Goal: Information Seeking & Learning: Learn about a topic

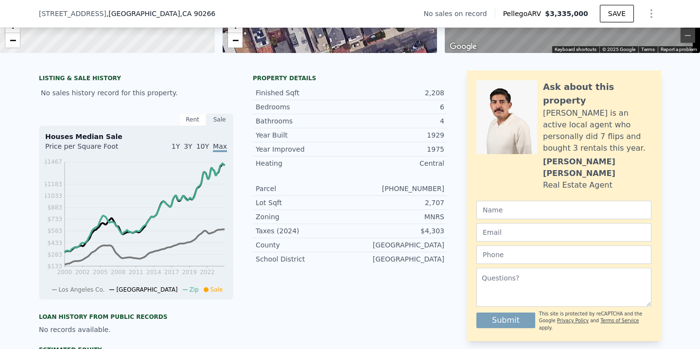
scroll to position [105, 0]
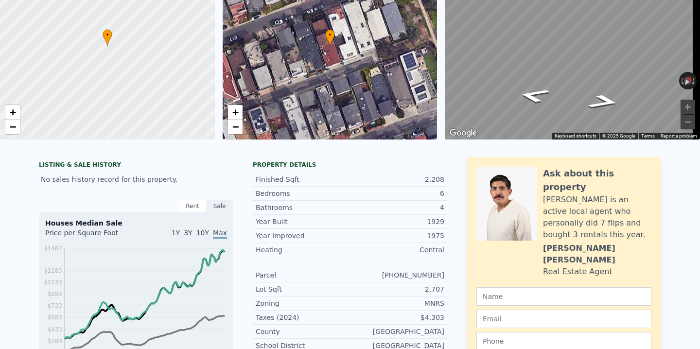
checkbox input "true"
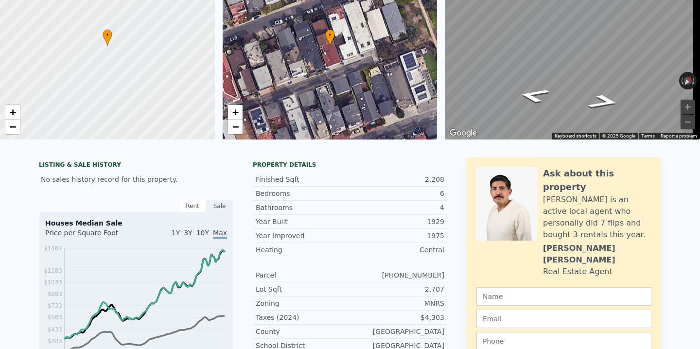
checkbox input "true"
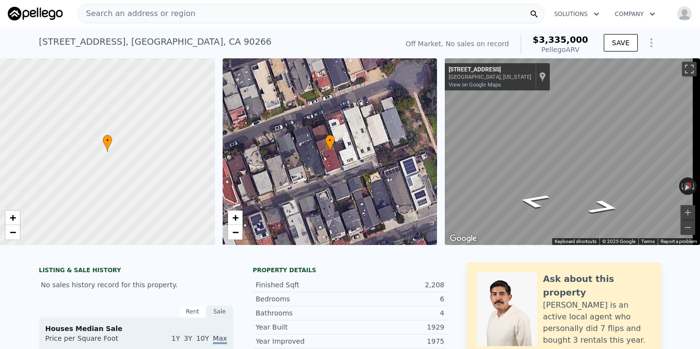
click at [183, 20] on div "Search an address or region" at bounding box center [136, 13] width 117 height 18
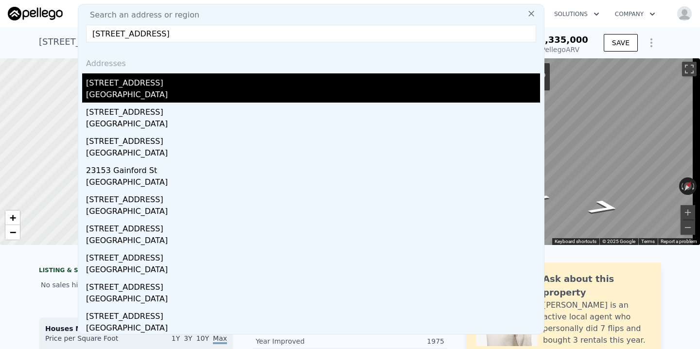
type input "[STREET_ADDRESS]"
click at [143, 86] on div "[STREET_ADDRESS]" at bounding box center [313, 81] width 454 height 16
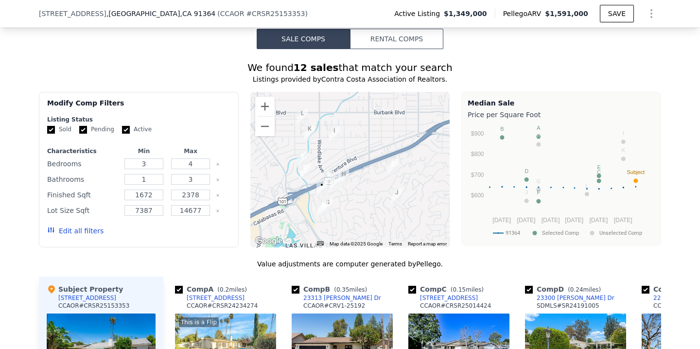
scroll to position [936, 0]
click at [123, 133] on input "Active" at bounding box center [126, 129] width 8 height 8
checkbox input "false"
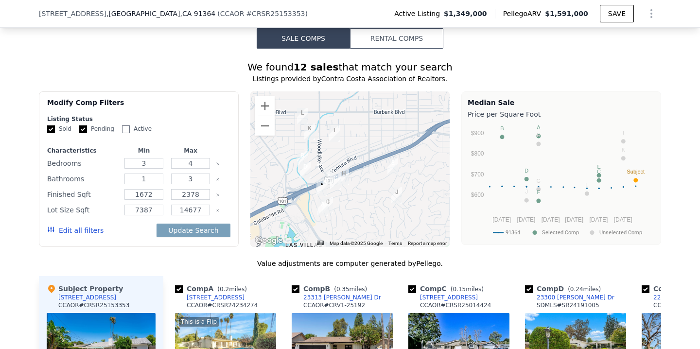
click at [79, 133] on input "Pending" at bounding box center [83, 129] width 8 height 8
checkbox input "false"
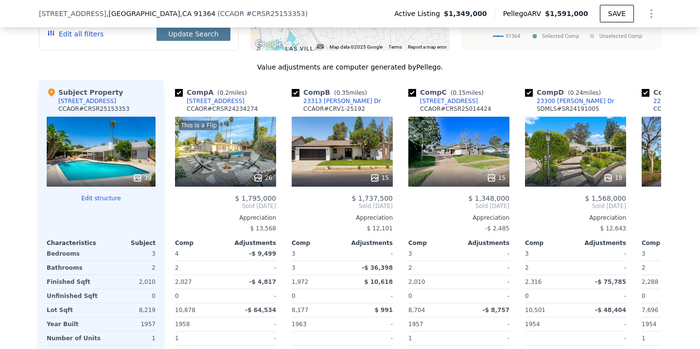
click at [193, 41] on button "Update Search" at bounding box center [192, 34] width 73 height 14
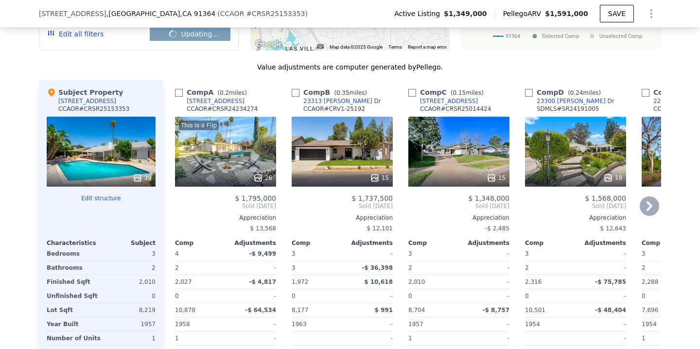
checkbox input "false"
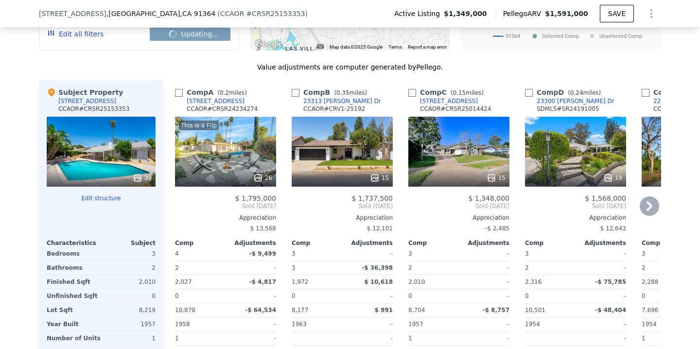
checkbox input "false"
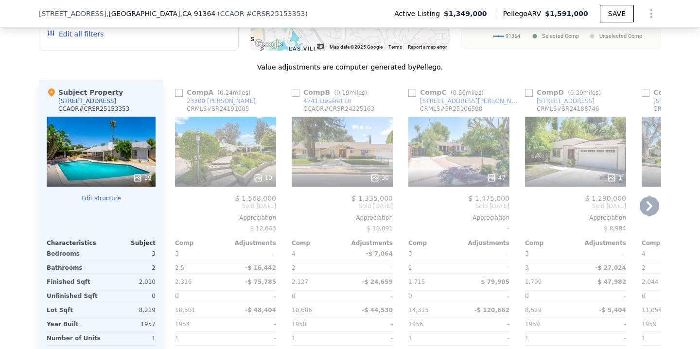
checkbox input "true"
type input "6"
type input "2"
type input "4"
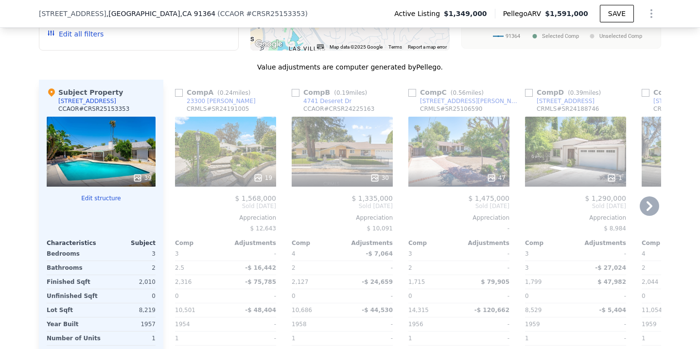
type input "1718"
type input "3000"
type input "1547"
type input "4803"
type input "$ 3,335,000"
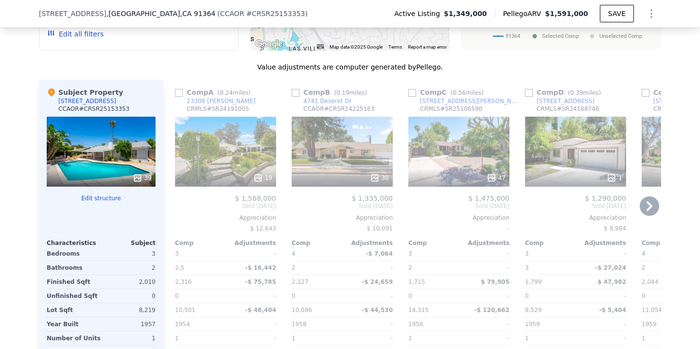
type input "$ 30,002"
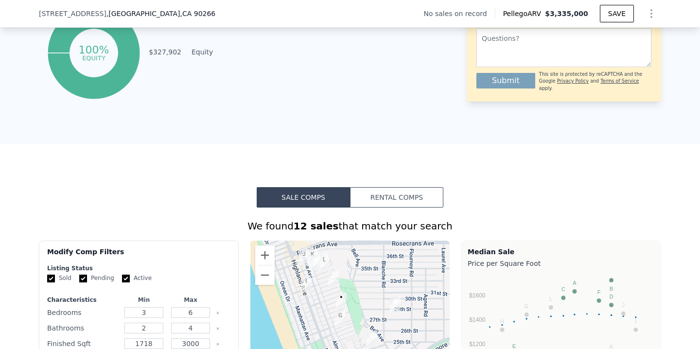
scroll to position [466, 0]
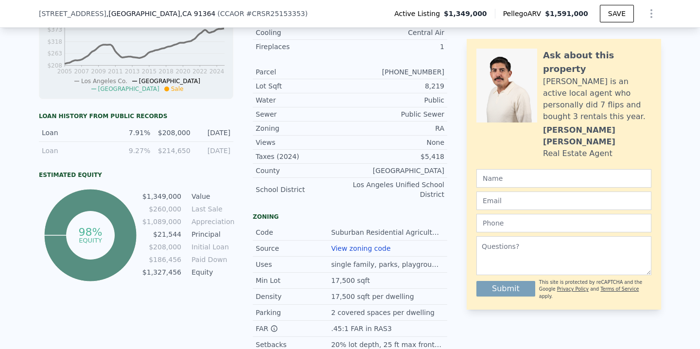
type input "4"
type input "1"
type input "3"
type input "1672"
type input "2378"
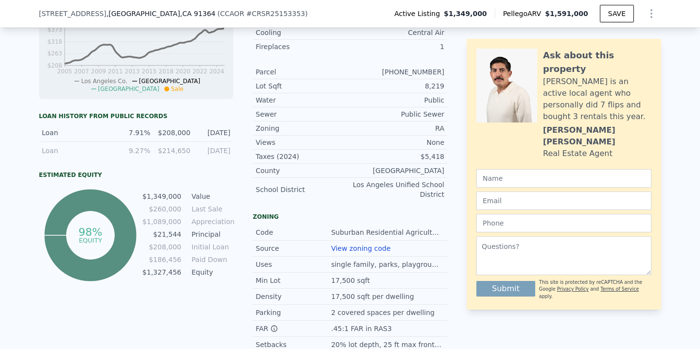
type input "7387"
type input "14677"
type input "$ 1,591,000"
type input "$ 25,753"
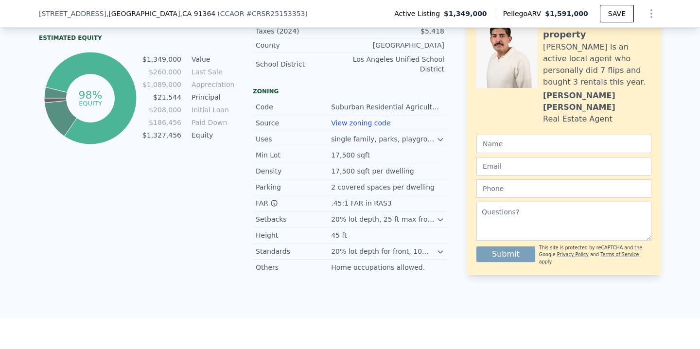
scroll to position [945, 0]
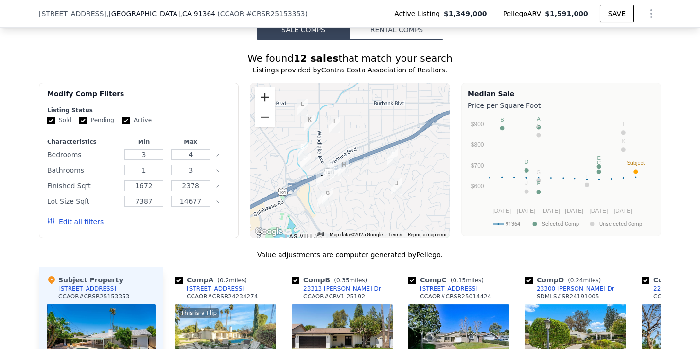
click at [266, 102] on button "Zoom in" at bounding box center [264, 96] width 19 height 19
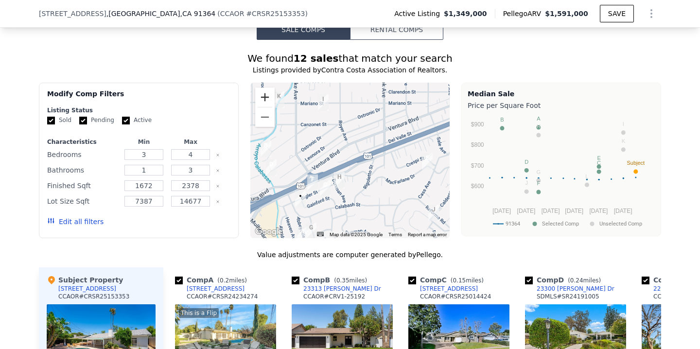
click at [266, 102] on button "Zoom in" at bounding box center [264, 96] width 19 height 19
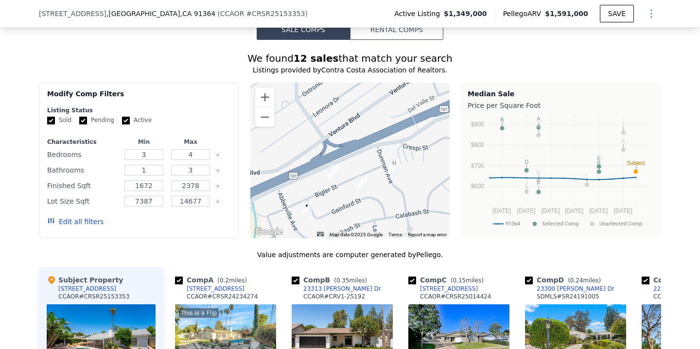
drag, startPoint x: 335, startPoint y: 177, endPoint x: 416, endPoint y: 119, distance: 100.3
click at [416, 119] on div at bounding box center [350, 160] width 200 height 155
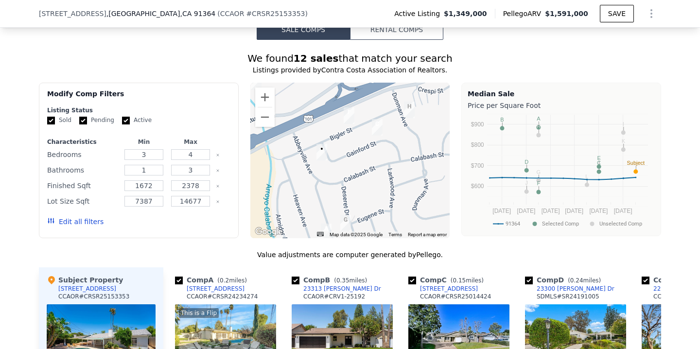
drag, startPoint x: 333, startPoint y: 202, endPoint x: 333, endPoint y: 156, distance: 46.2
click at [334, 155] on div at bounding box center [350, 160] width 200 height 155
click at [341, 120] on img "23133 Bigler St" at bounding box center [346, 116] width 11 height 17
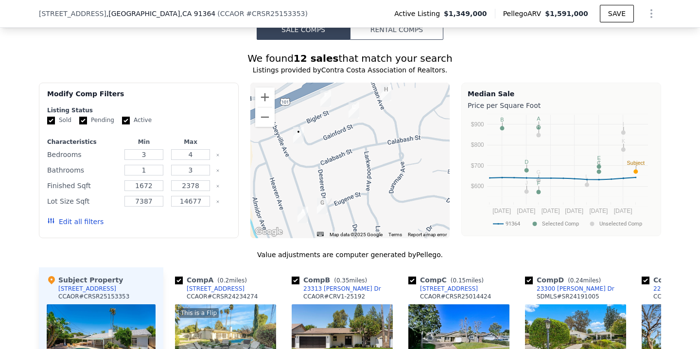
drag, startPoint x: 357, startPoint y: 167, endPoint x: 333, endPoint y: 148, distance: 30.4
click at [333, 148] on div at bounding box center [350, 160] width 200 height 155
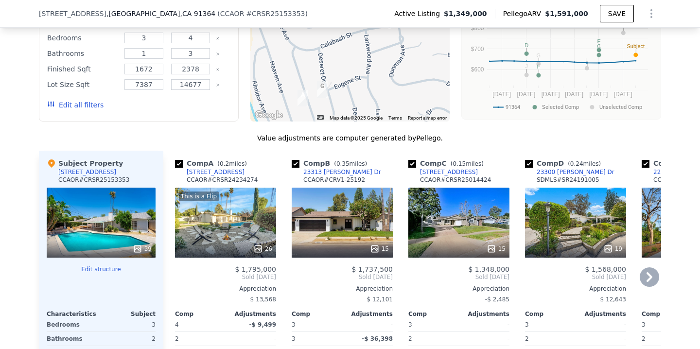
scroll to position [1062, 0]
click at [650, 286] on icon at bounding box center [648, 276] width 19 height 19
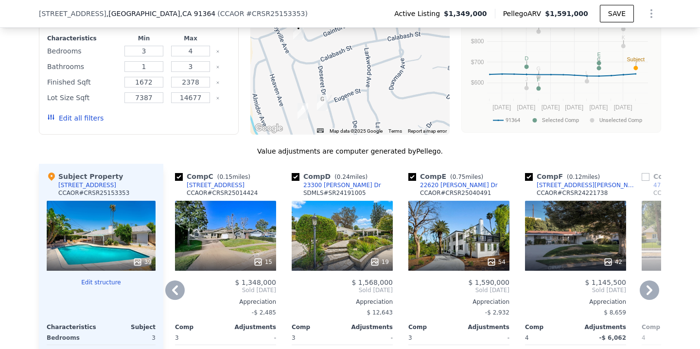
scroll to position [1058, 0]
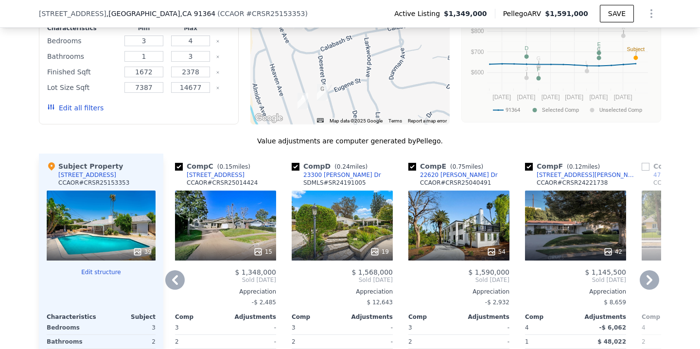
click at [644, 287] on icon at bounding box center [648, 279] width 19 height 19
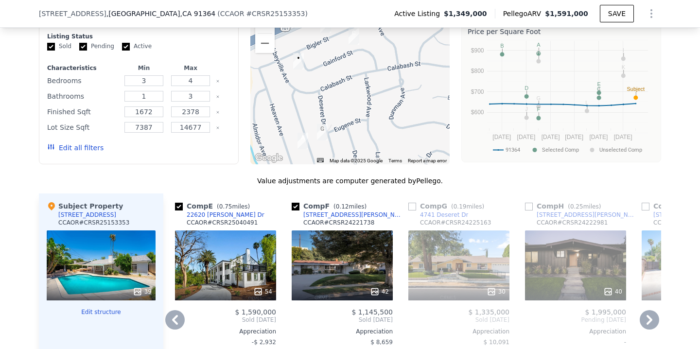
scroll to position [1078, 0]
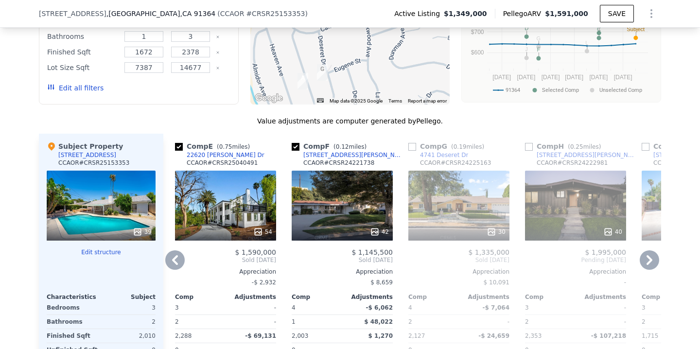
click at [356, 218] on div "42" at bounding box center [342, 206] width 101 height 70
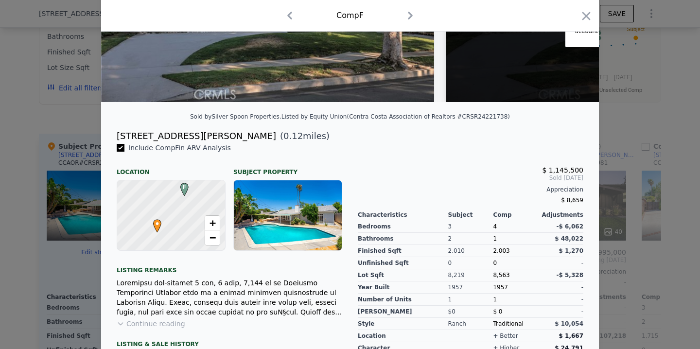
scroll to position [232, 0]
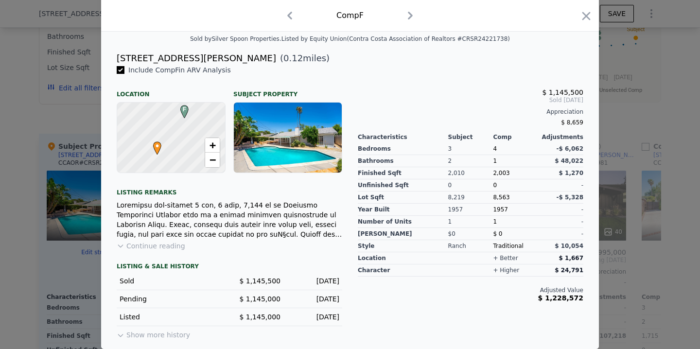
click at [150, 248] on button "Continue reading" at bounding box center [151, 246] width 69 height 10
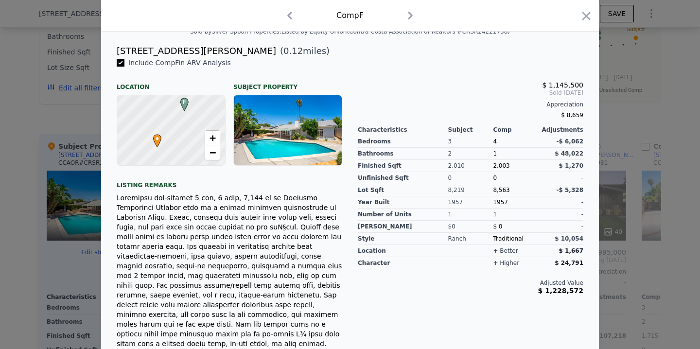
scroll to position [378, 0]
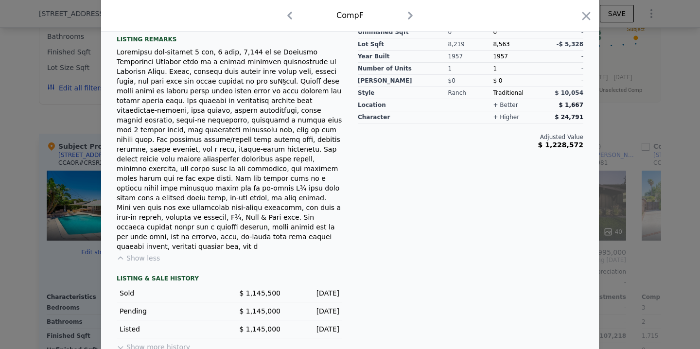
click at [166, 338] on button "Show more history" at bounding box center [153, 345] width 73 height 14
click at [134, 340] on button "Show less history" at bounding box center [151, 347] width 69 height 14
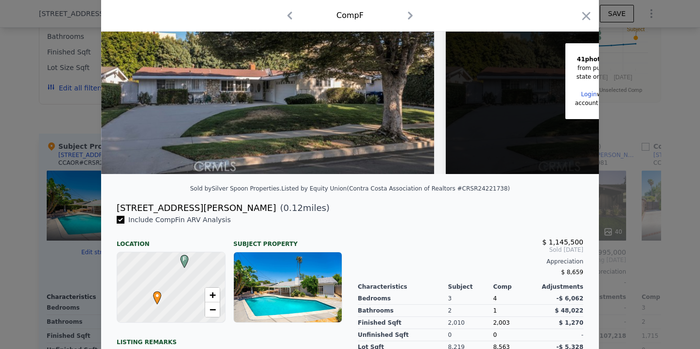
scroll to position [0, 0]
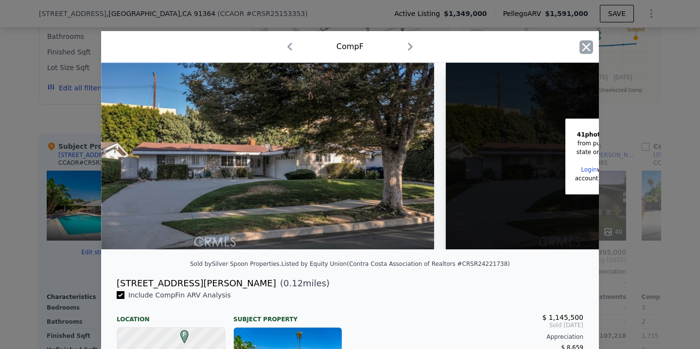
click at [585, 49] on icon "button" at bounding box center [586, 47] width 8 height 8
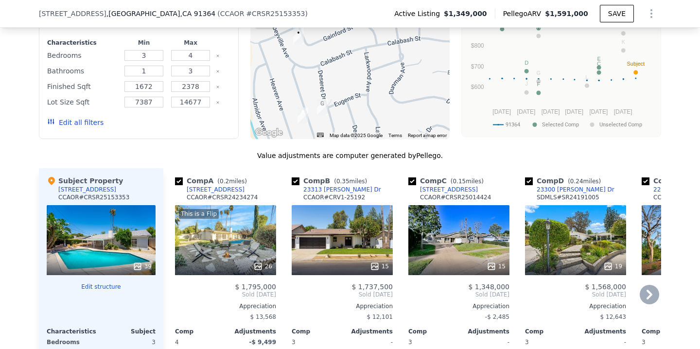
scroll to position [1163, 0]
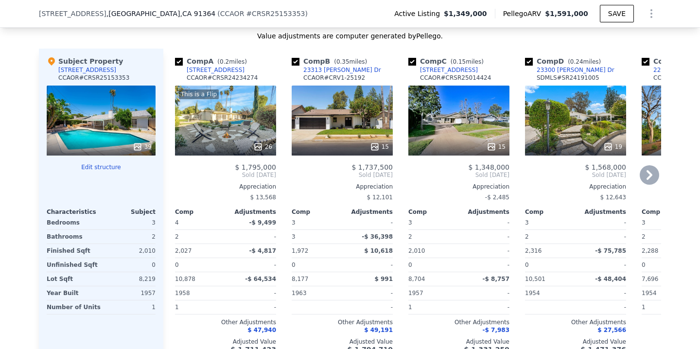
click at [471, 126] on div "15" at bounding box center [458, 121] width 101 height 70
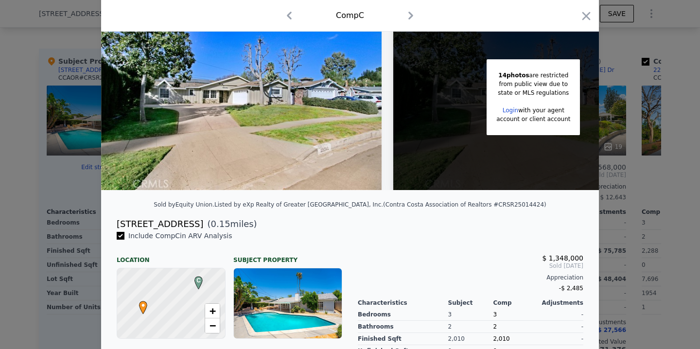
scroll to position [71, 0]
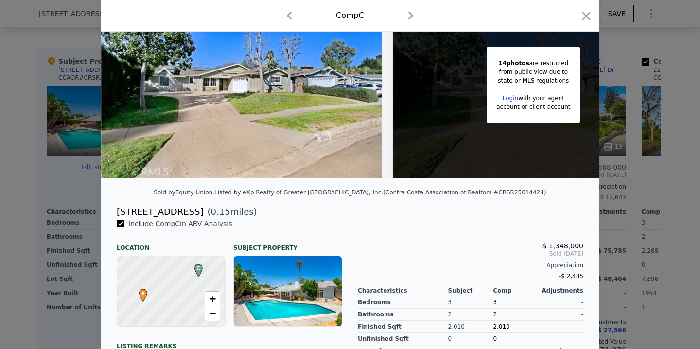
drag, startPoint x: 114, startPoint y: 219, endPoint x: 184, endPoint y: 214, distance: 70.6
click at [183, 215] on div "[STREET_ADDRESS]" at bounding box center [160, 212] width 86 height 14
drag, startPoint x: 113, startPoint y: 218, endPoint x: 182, endPoint y: 219, distance: 69.0
click at [186, 219] on div "[STREET_ADDRESS] ( 0.15 miles)" at bounding box center [350, 212] width 482 height 14
copy div "[STREET_ADDRESS]"
